Goal: Contribute content: Add original content to the website for others to see

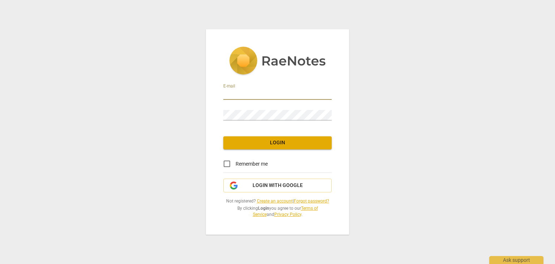
click at [251, 96] on input "email" at bounding box center [277, 94] width 108 height 10
type input "[DOMAIN_NAME][EMAIL_ADDRESS][DOMAIN_NAME]"
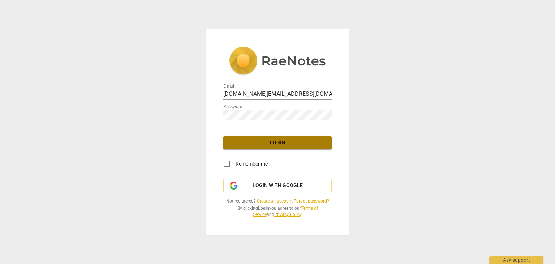
click at [276, 140] on span "Login" at bounding box center [277, 142] width 97 height 7
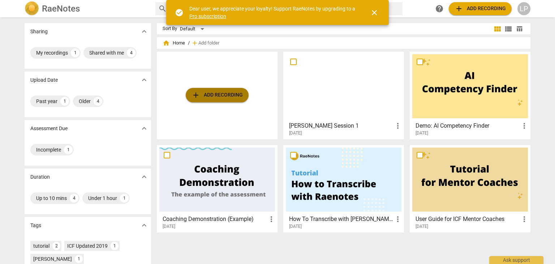
click at [202, 88] on button "add Add recording" at bounding box center [217, 95] width 63 height 14
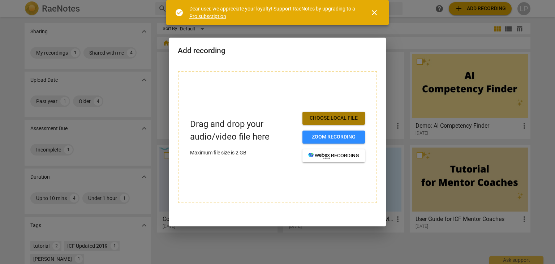
click at [322, 114] on button "Choose local file" at bounding box center [334, 118] width 63 height 13
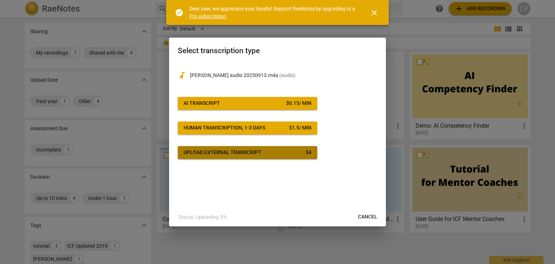
click at [237, 152] on div "Upload external transcript" at bounding box center [223, 152] width 78 height 7
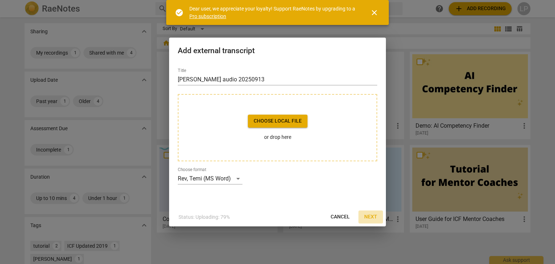
click at [370, 215] on span "Next" at bounding box center [370, 216] width 13 height 7
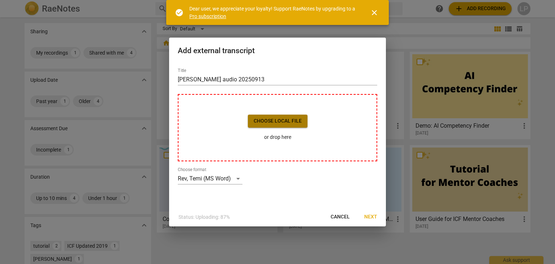
click at [271, 122] on span "Choose local file" at bounding box center [278, 120] width 48 height 7
click at [336, 214] on span "Cancel" at bounding box center [340, 216] width 19 height 7
click at [241, 177] on div "Rev, Temi (MS Word)" at bounding box center [210, 179] width 65 height 12
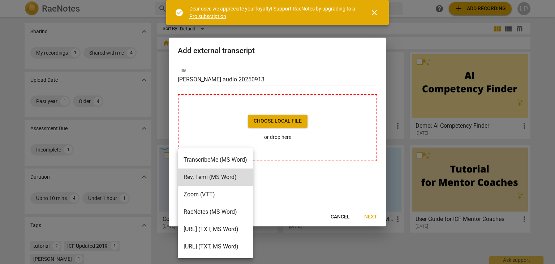
click at [290, 185] on div at bounding box center [277, 132] width 555 height 264
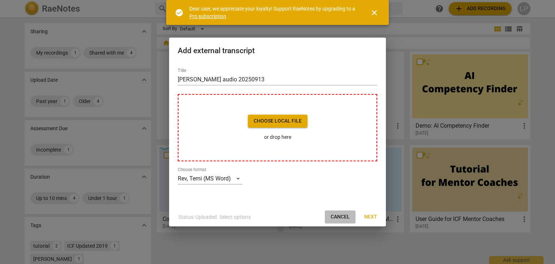
click at [343, 215] on span "Cancel" at bounding box center [340, 216] width 19 height 7
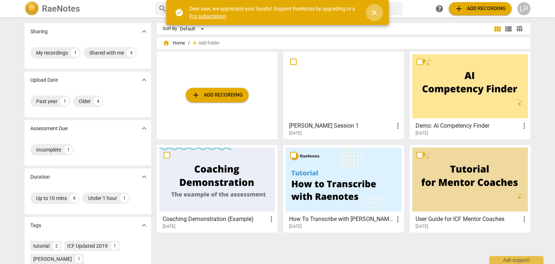
click at [382, 15] on span "close" at bounding box center [374, 12] width 17 height 9
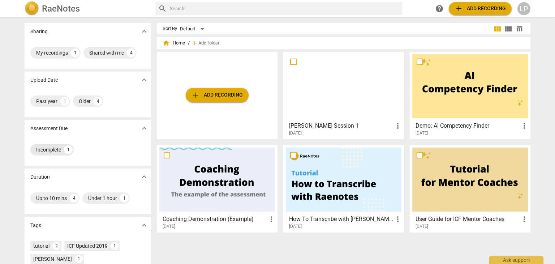
click at [50, 150] on div "Incomplete" at bounding box center [48, 149] width 25 height 7
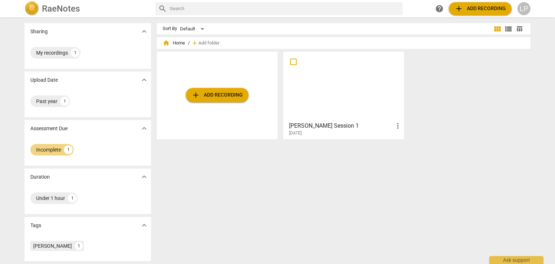
click at [214, 96] on span "add Add recording" at bounding box center [217, 95] width 51 height 9
